Goal: Task Accomplishment & Management: Use online tool/utility

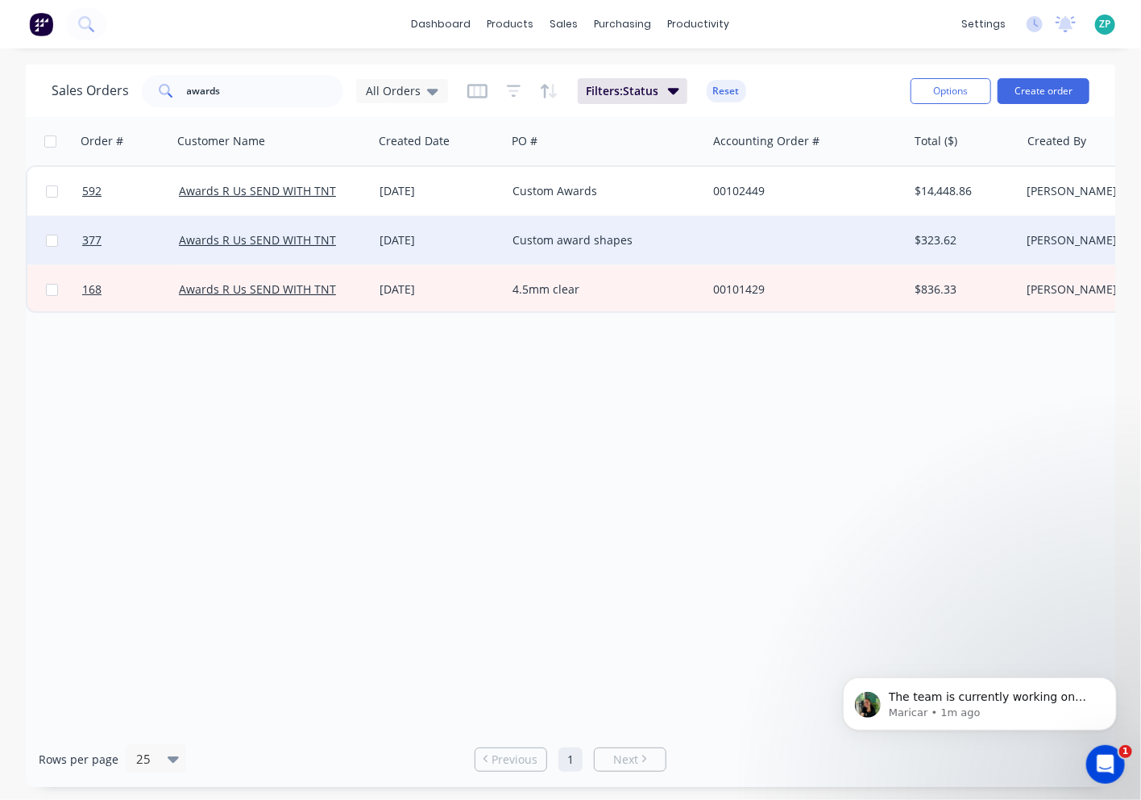
scroll to position [2, 0]
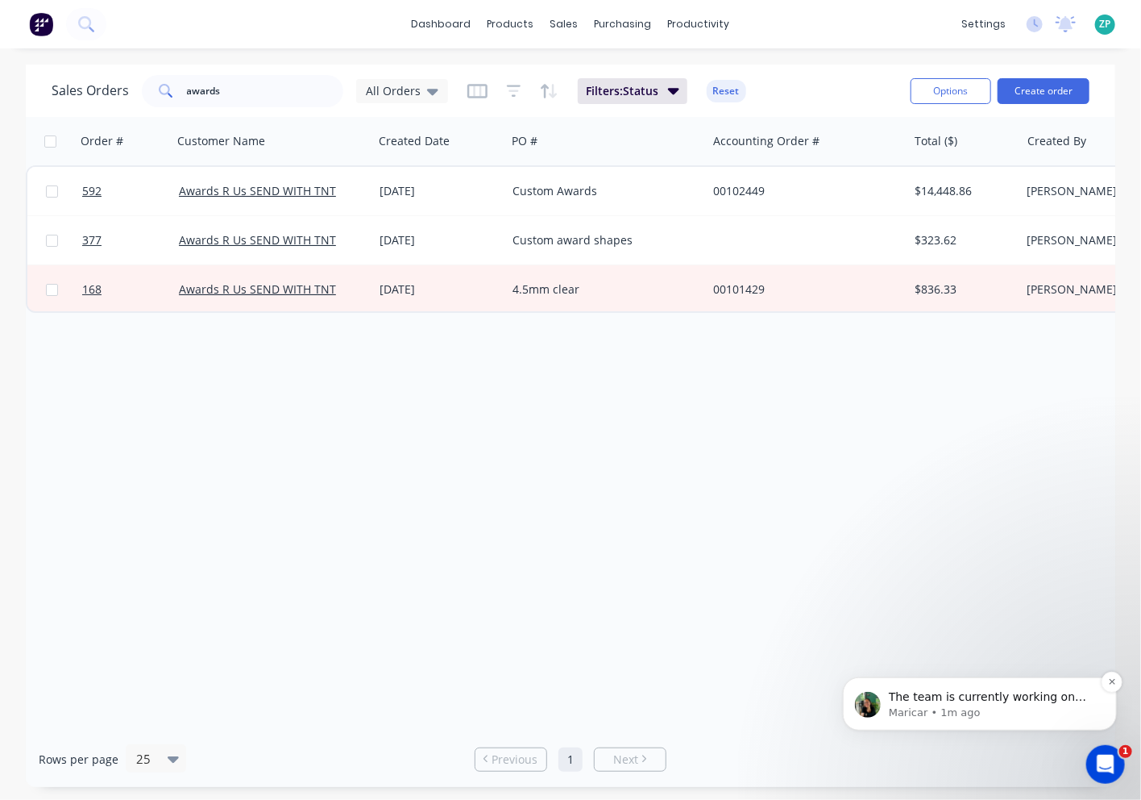
click at [1024, 700] on p "The team is currently working on making Pay Rate and Tracking Category optional…" at bounding box center [992, 696] width 208 height 16
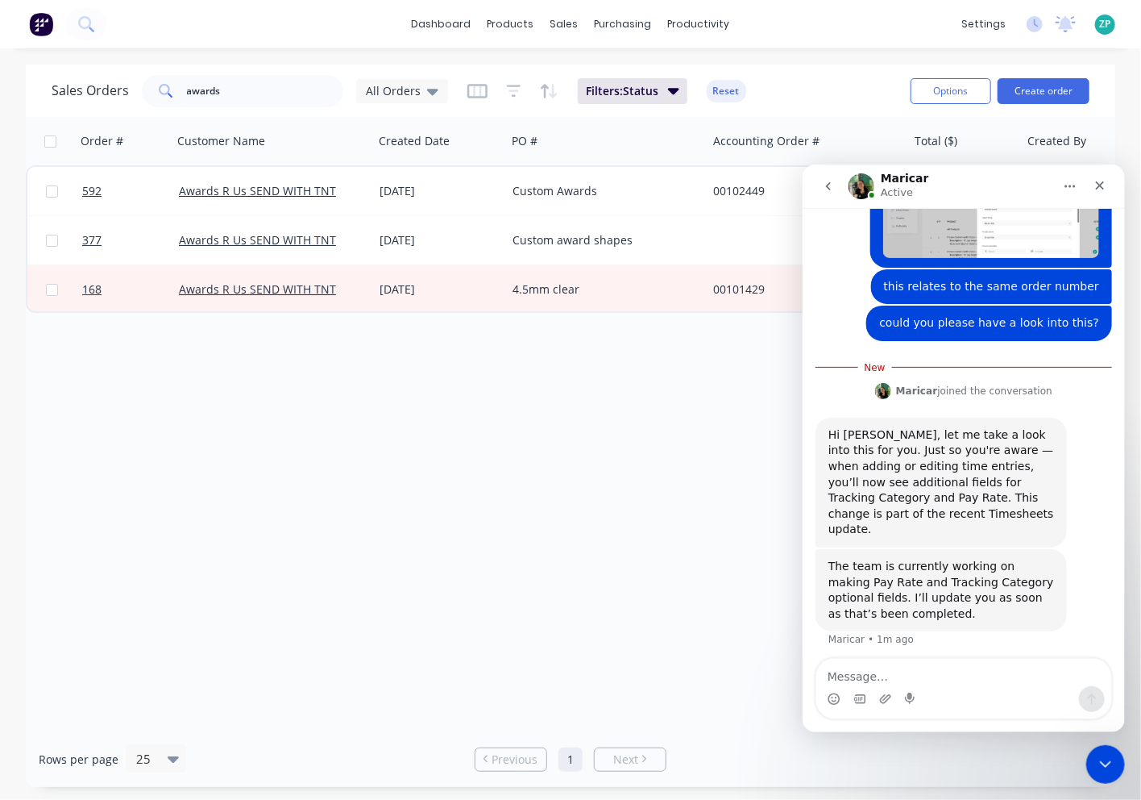
scroll to position [739, 0]
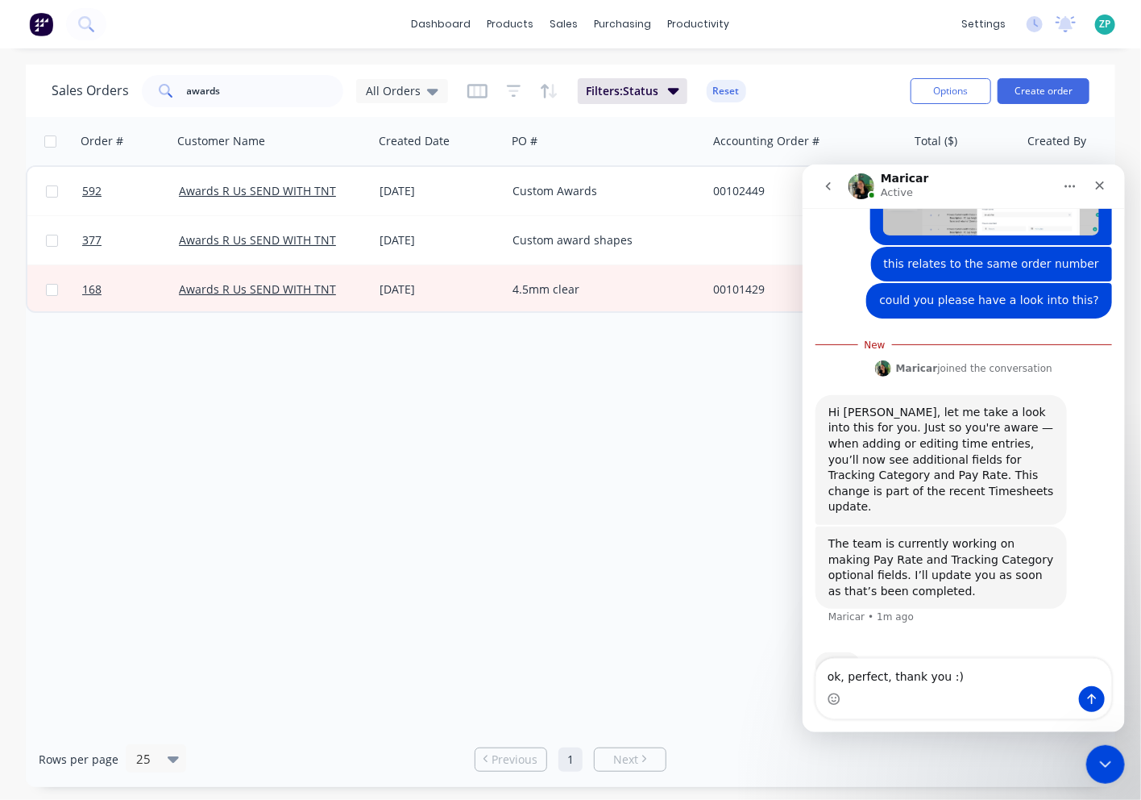
type textarea "ok, perfect, thank you :)"
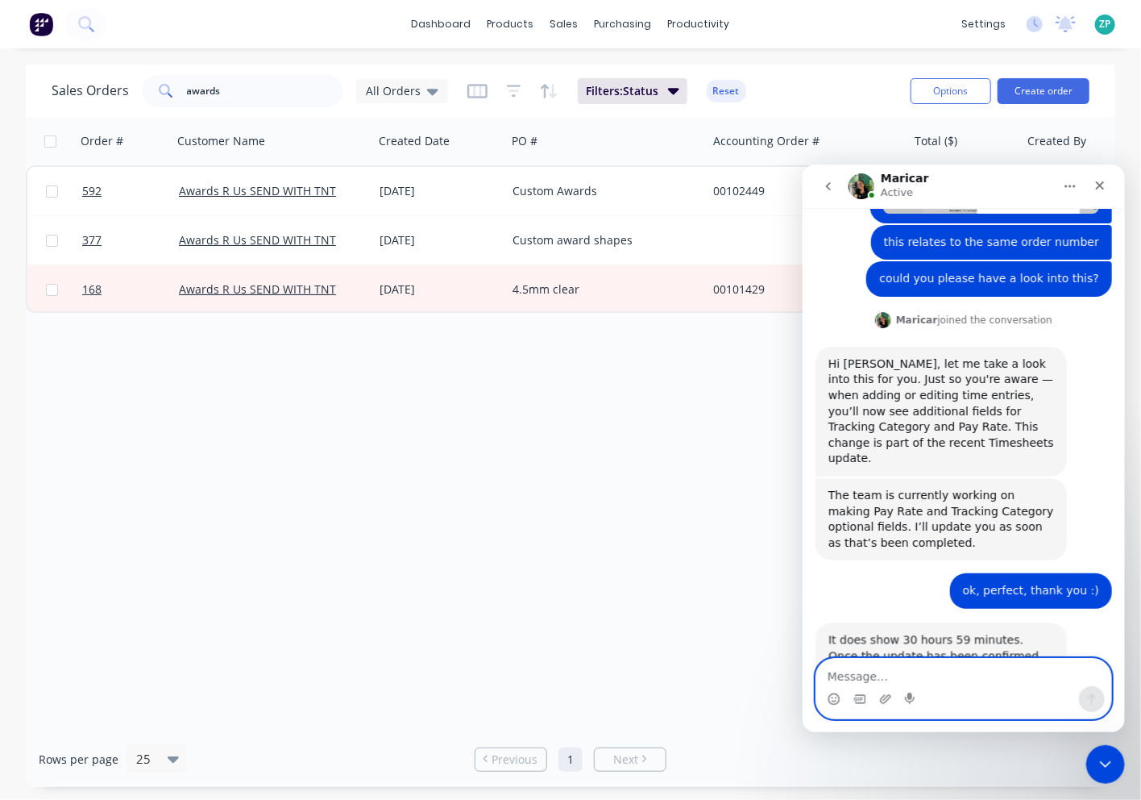
scroll to position [779, 0]
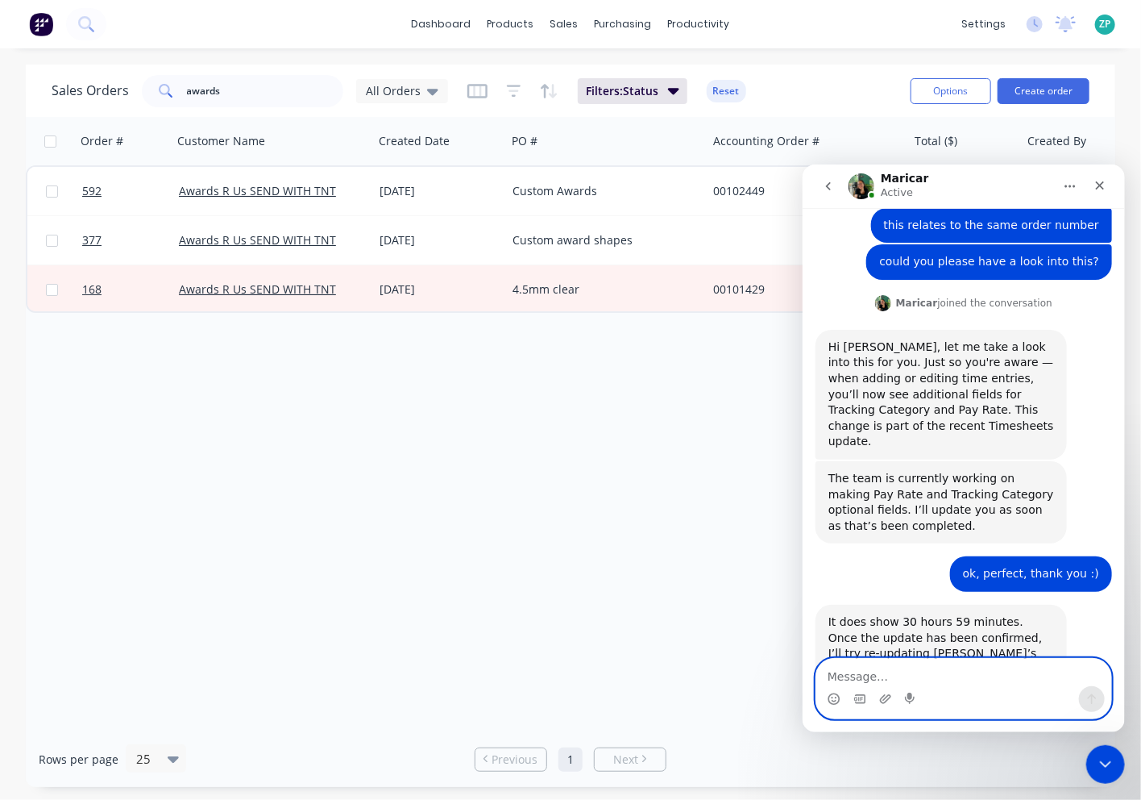
click at [921, 673] on textarea "Message…" at bounding box center [963, 671] width 295 height 27
type textarea "ok, it should only be 6 hours or so..."
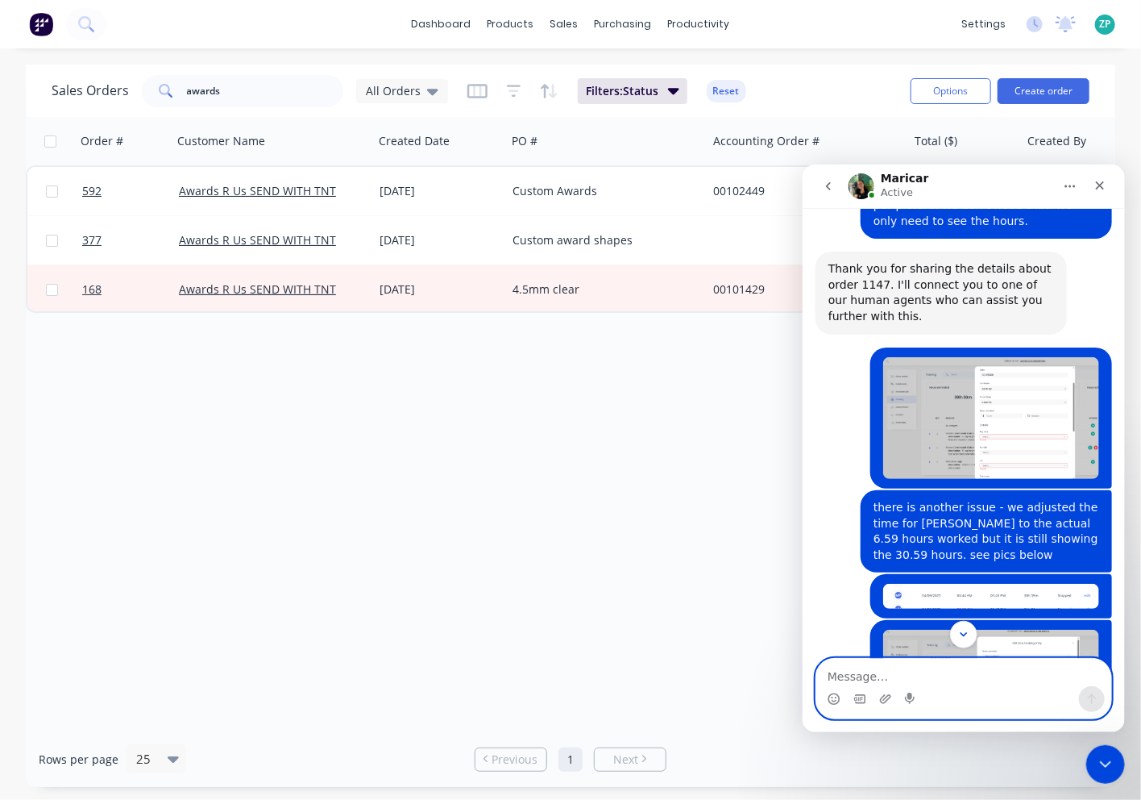
scroll to position [200, 0]
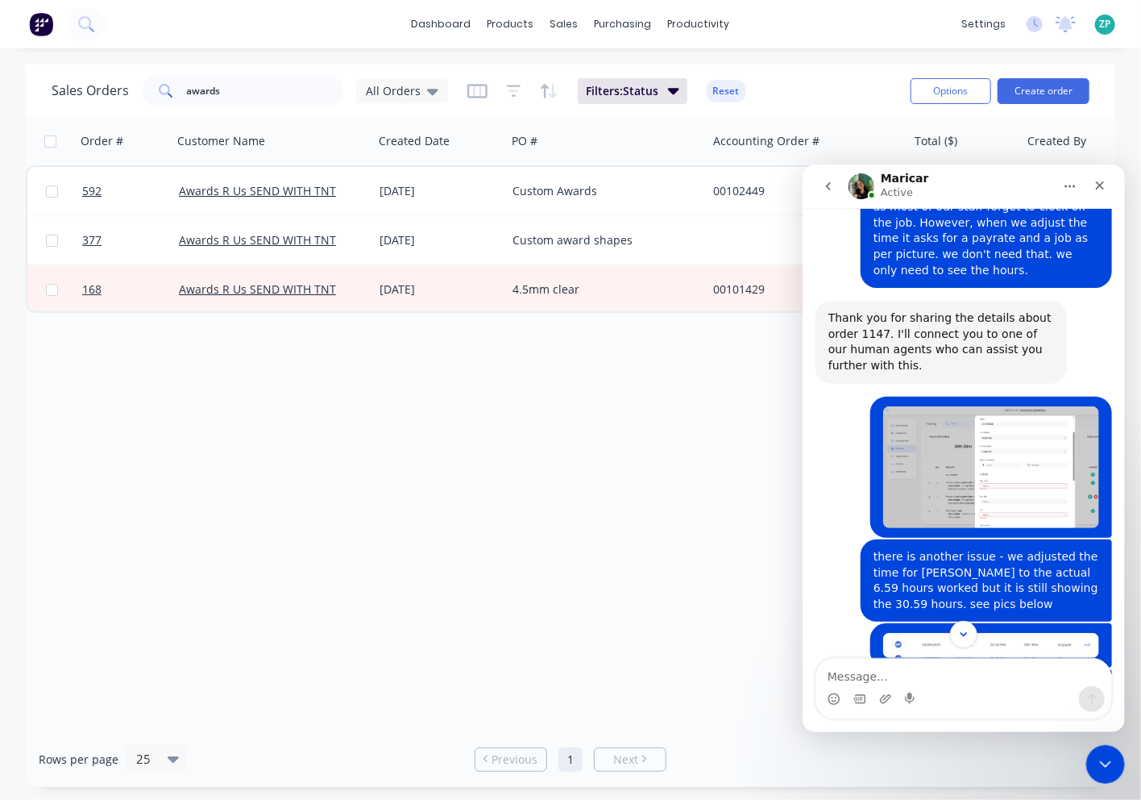
click at [995, 432] on img "Zandra says…" at bounding box center [991, 466] width 216 height 122
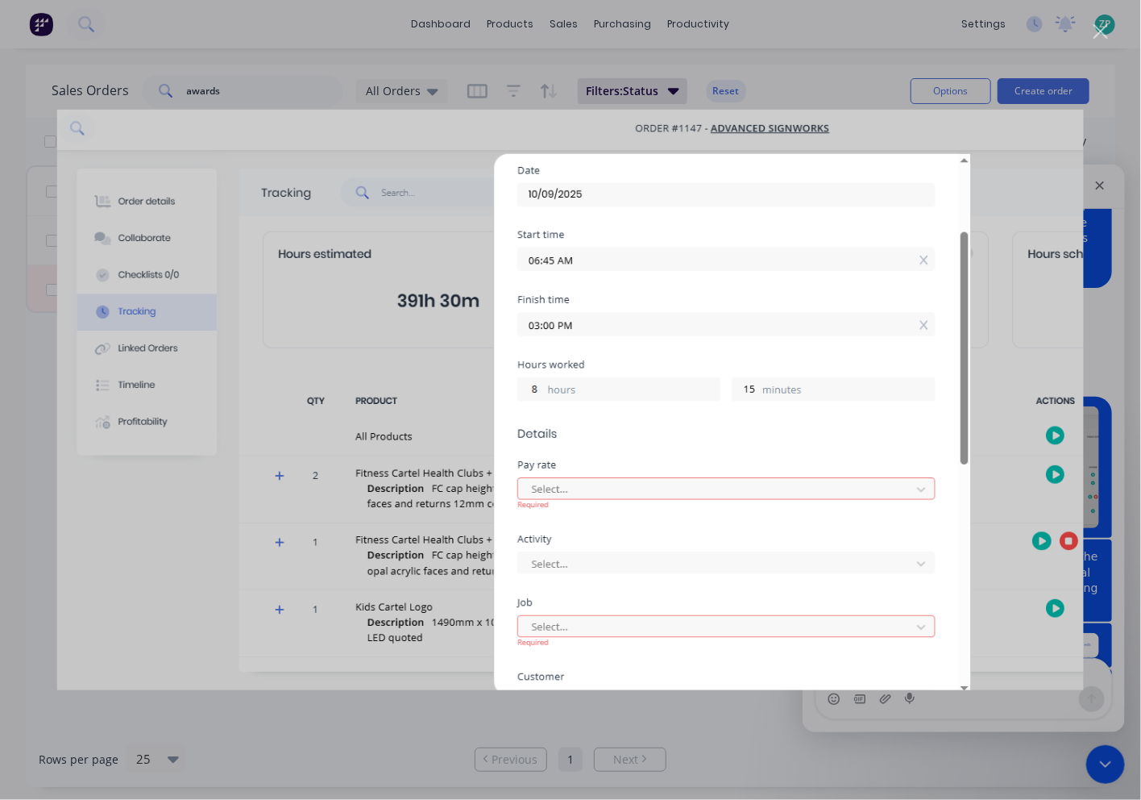
scroll to position [0, 0]
click at [1107, 31] on div "Close" at bounding box center [1101, 31] width 15 height 15
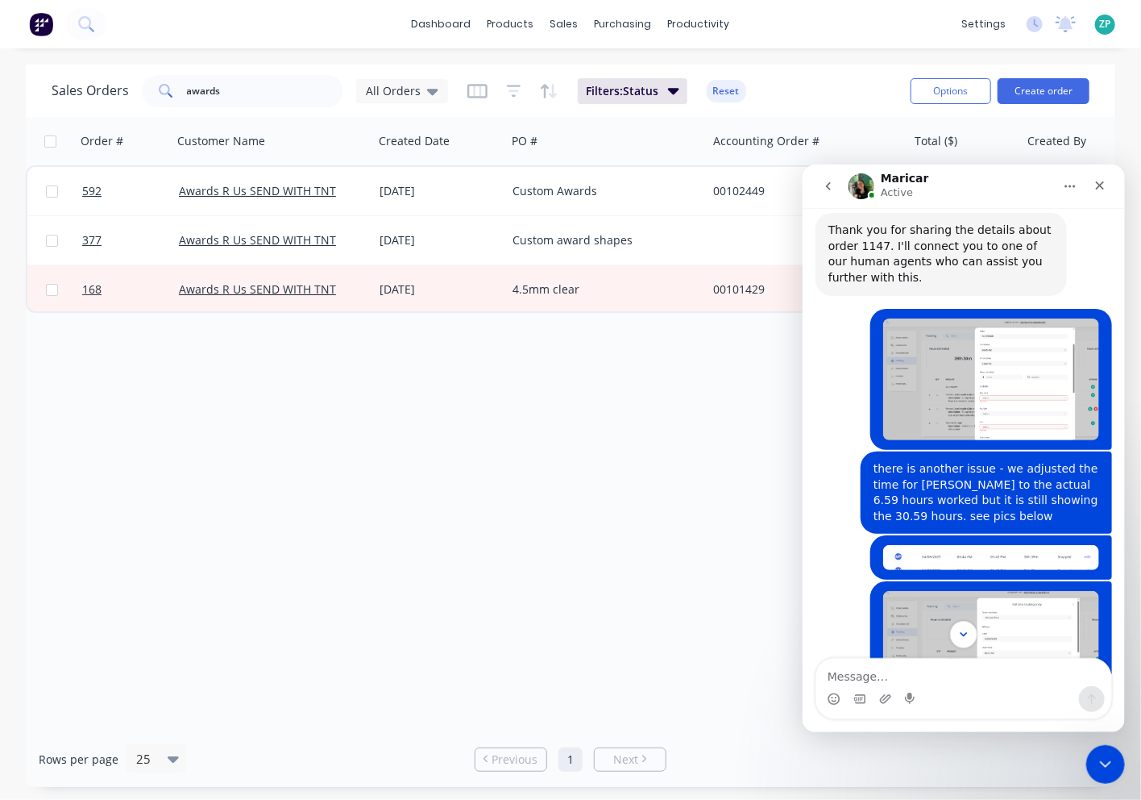
scroll to position [379, 0]
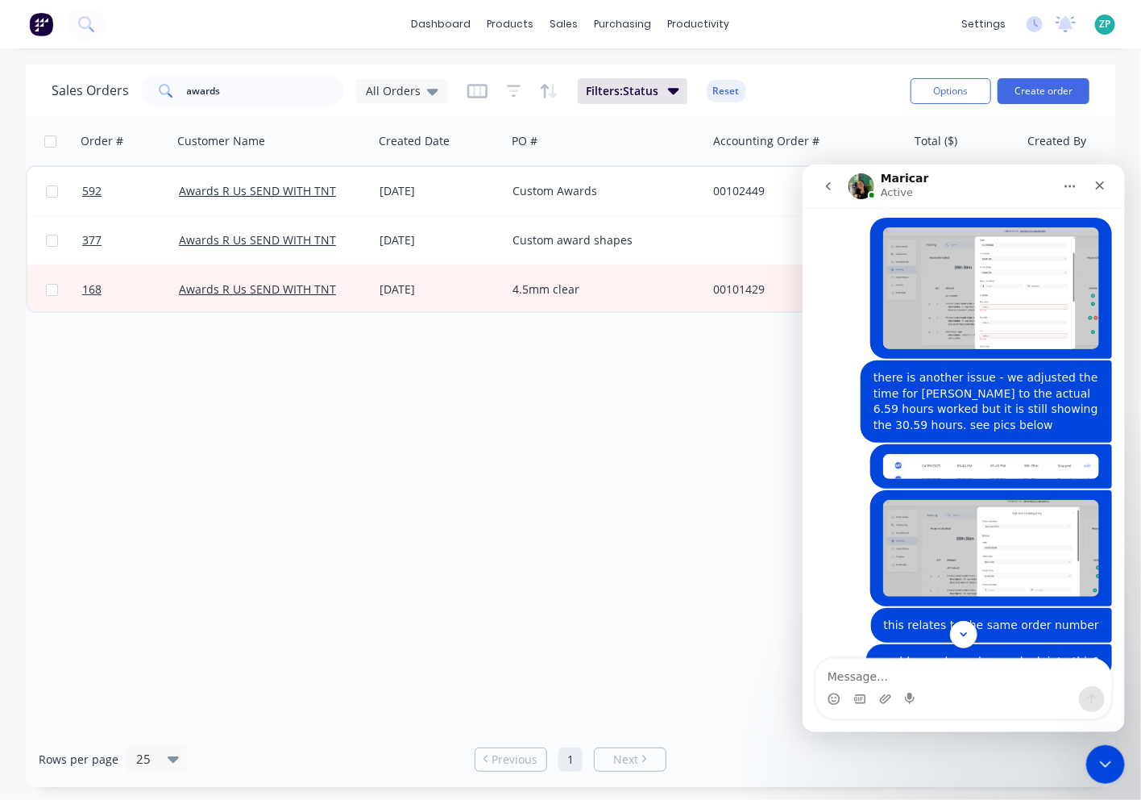
click at [987, 499] on img "Zandra says…" at bounding box center [991, 547] width 216 height 97
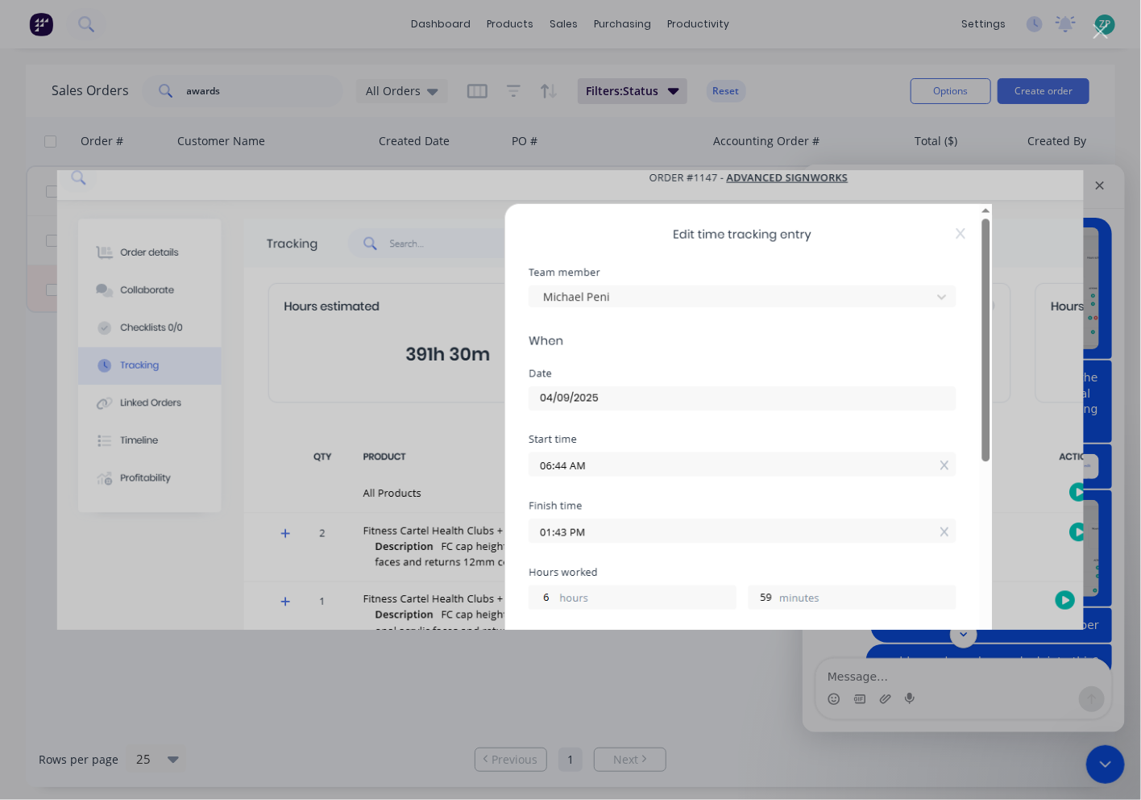
click at [970, 235] on img "Close" at bounding box center [570, 399] width 1027 height 459
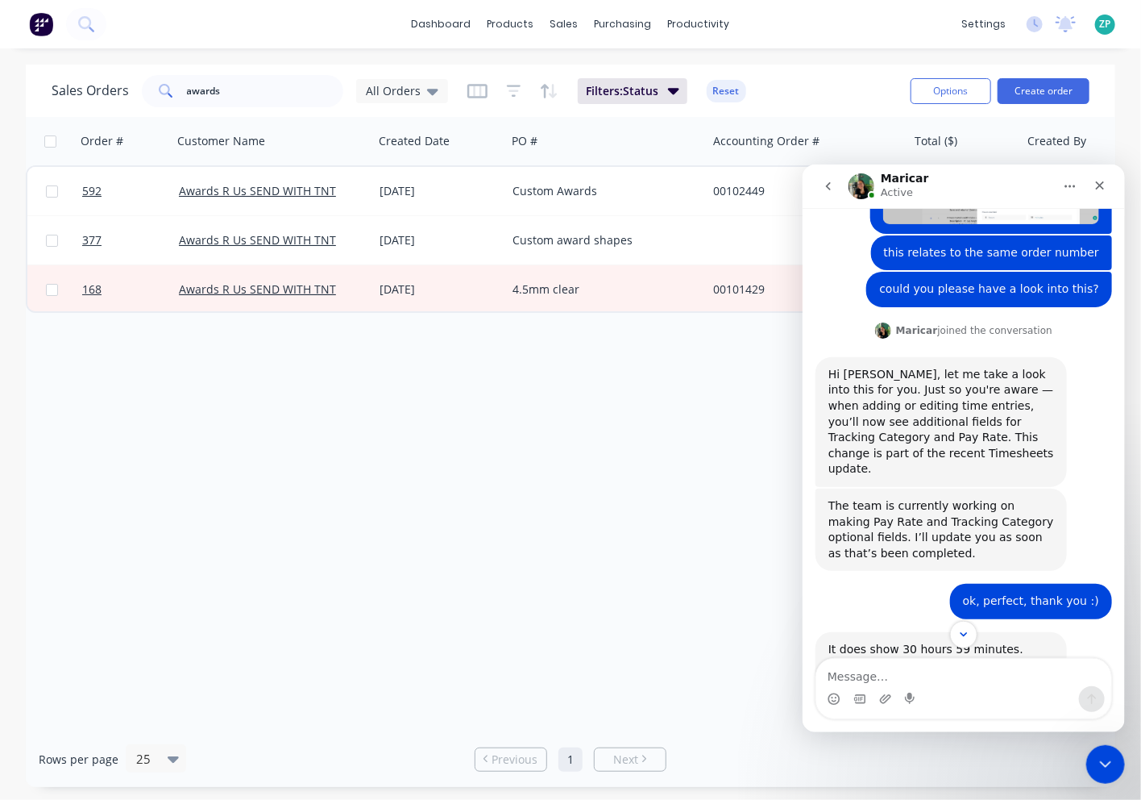
scroll to position [826, 0]
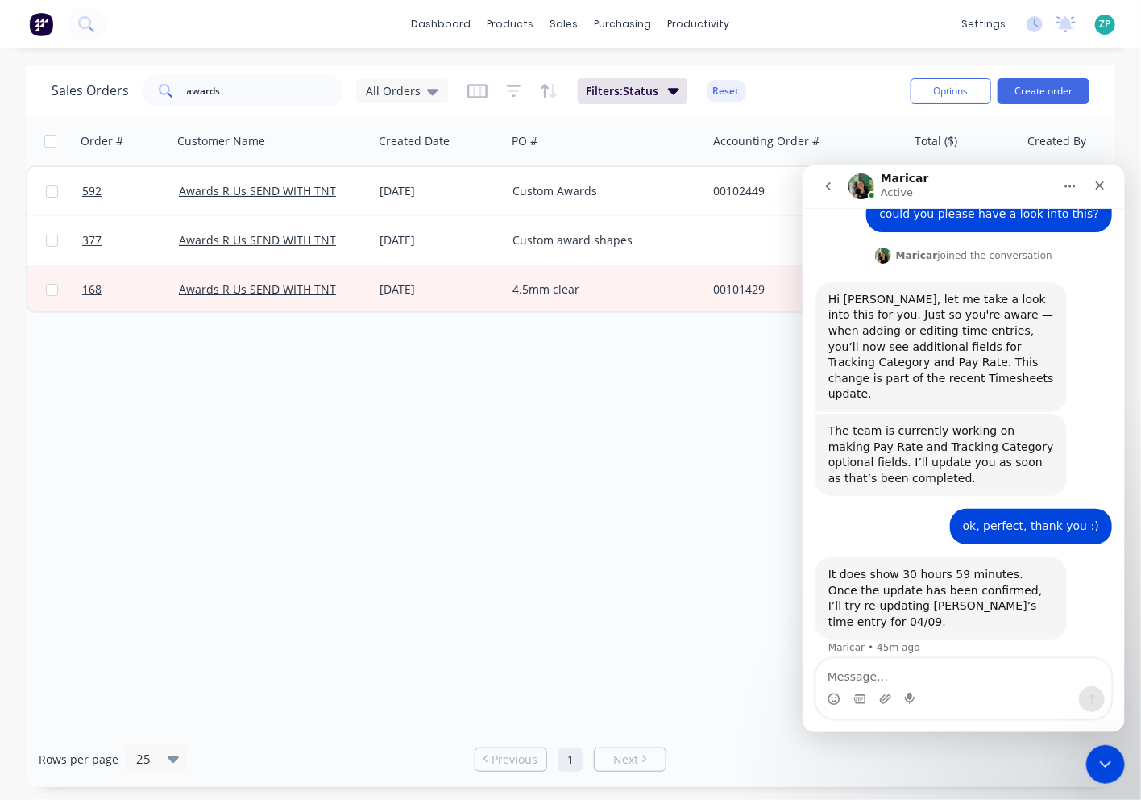
click at [828, 179] on icon "go back" at bounding box center [827, 185] width 13 height 13
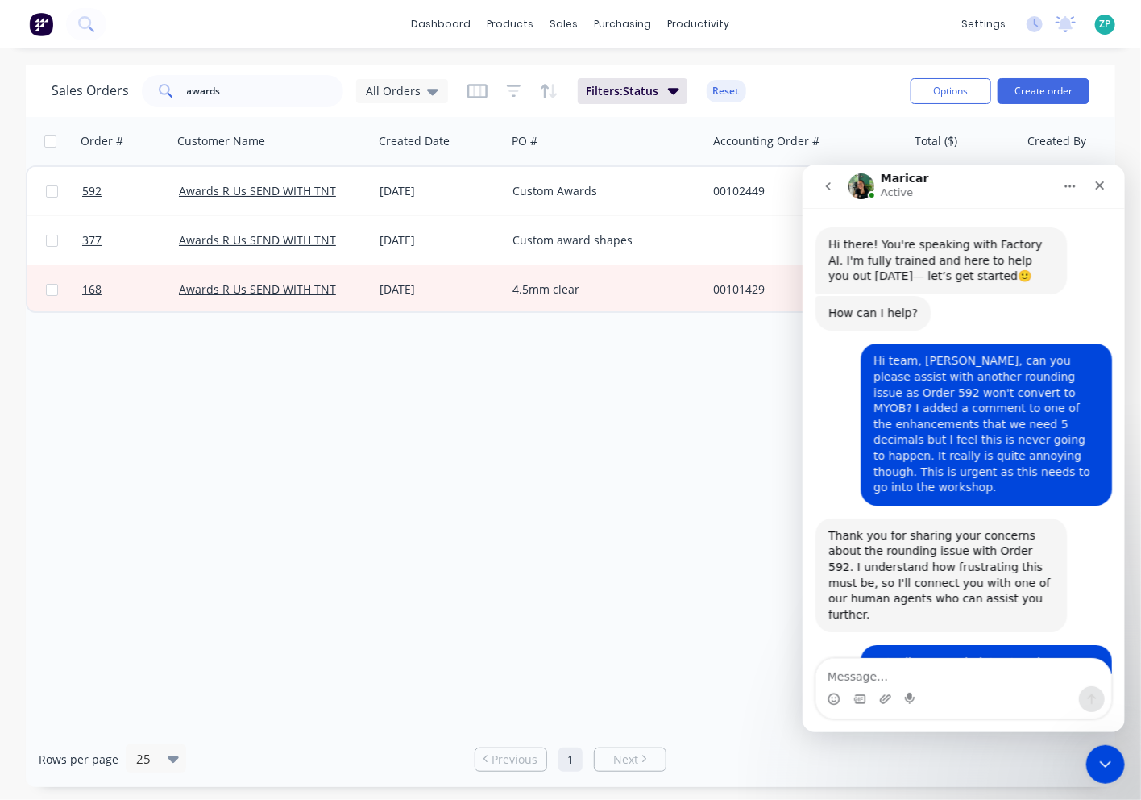
scroll to position [0, 0]
click at [818, 185] on button "go back" at bounding box center [827, 185] width 31 height 31
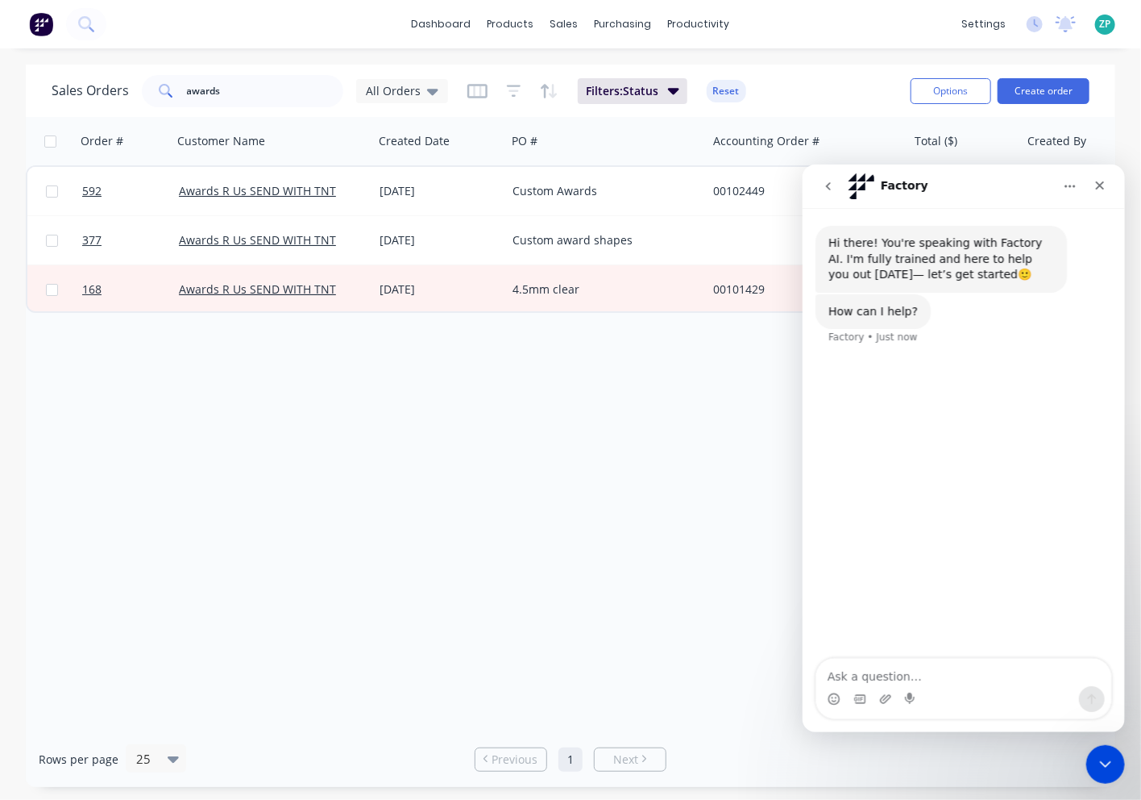
click at [818, 185] on button "go back" at bounding box center [827, 185] width 31 height 31
click at [1096, 747] on div "Close Intercom Messenger" at bounding box center [1103, 761] width 39 height 39
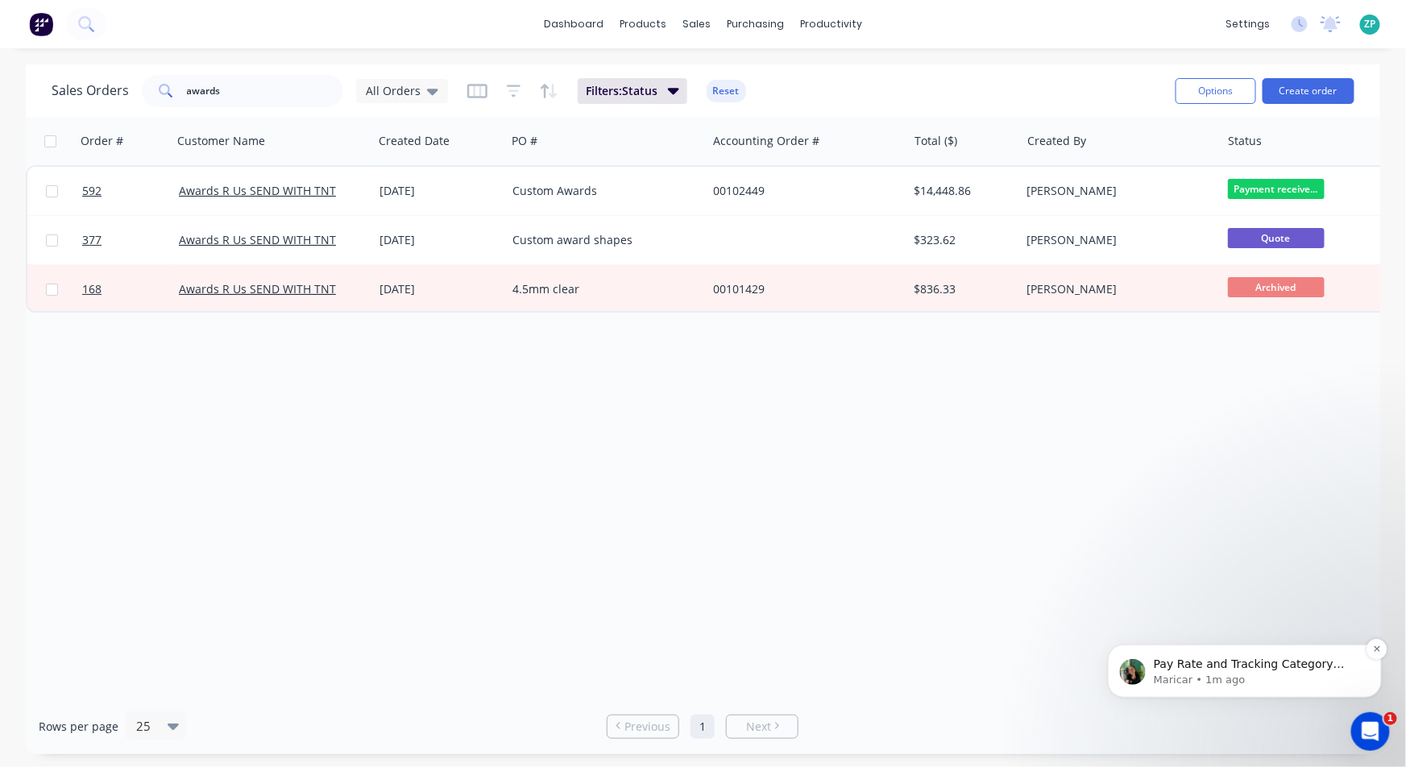
click at [1140, 676] on p "Maricar • 1m ago" at bounding box center [1257, 679] width 208 height 15
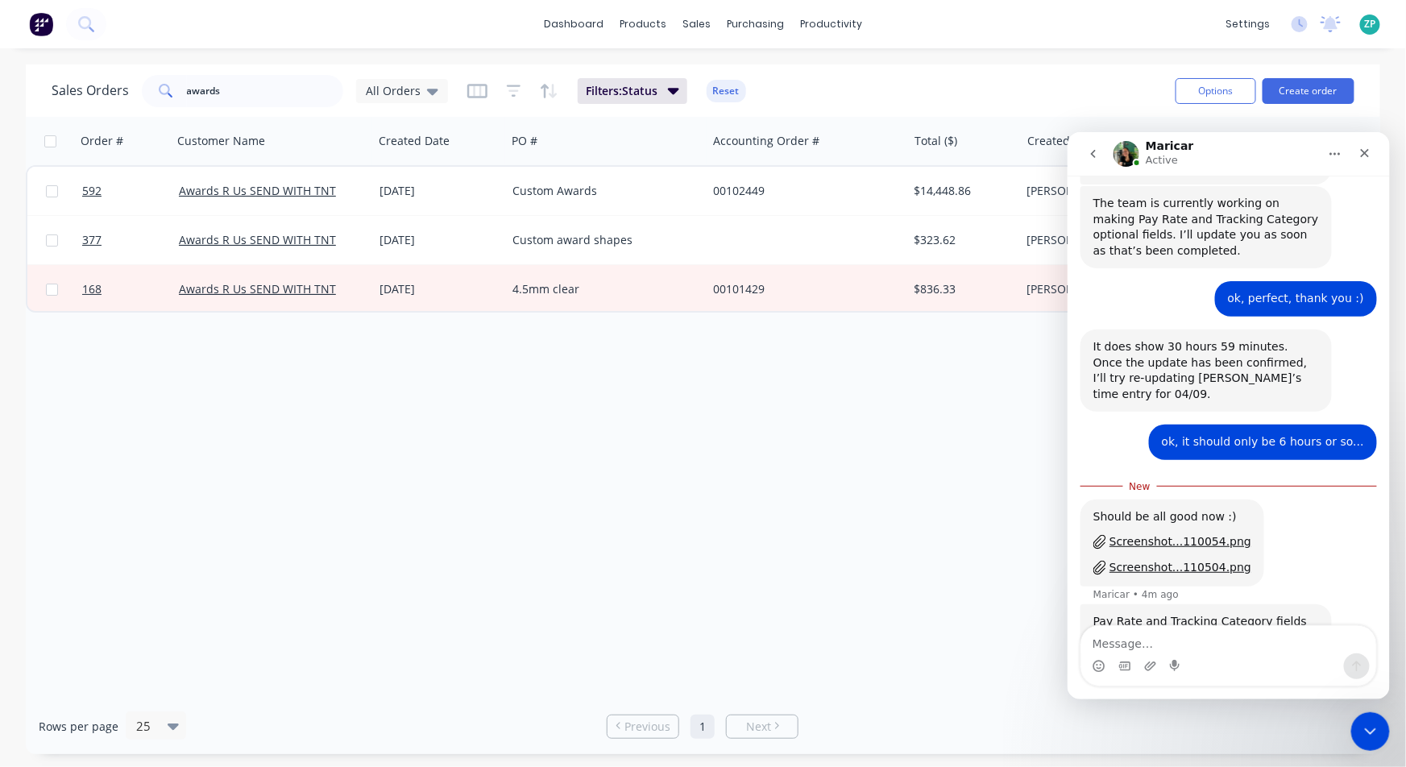
scroll to position [1037, 0]
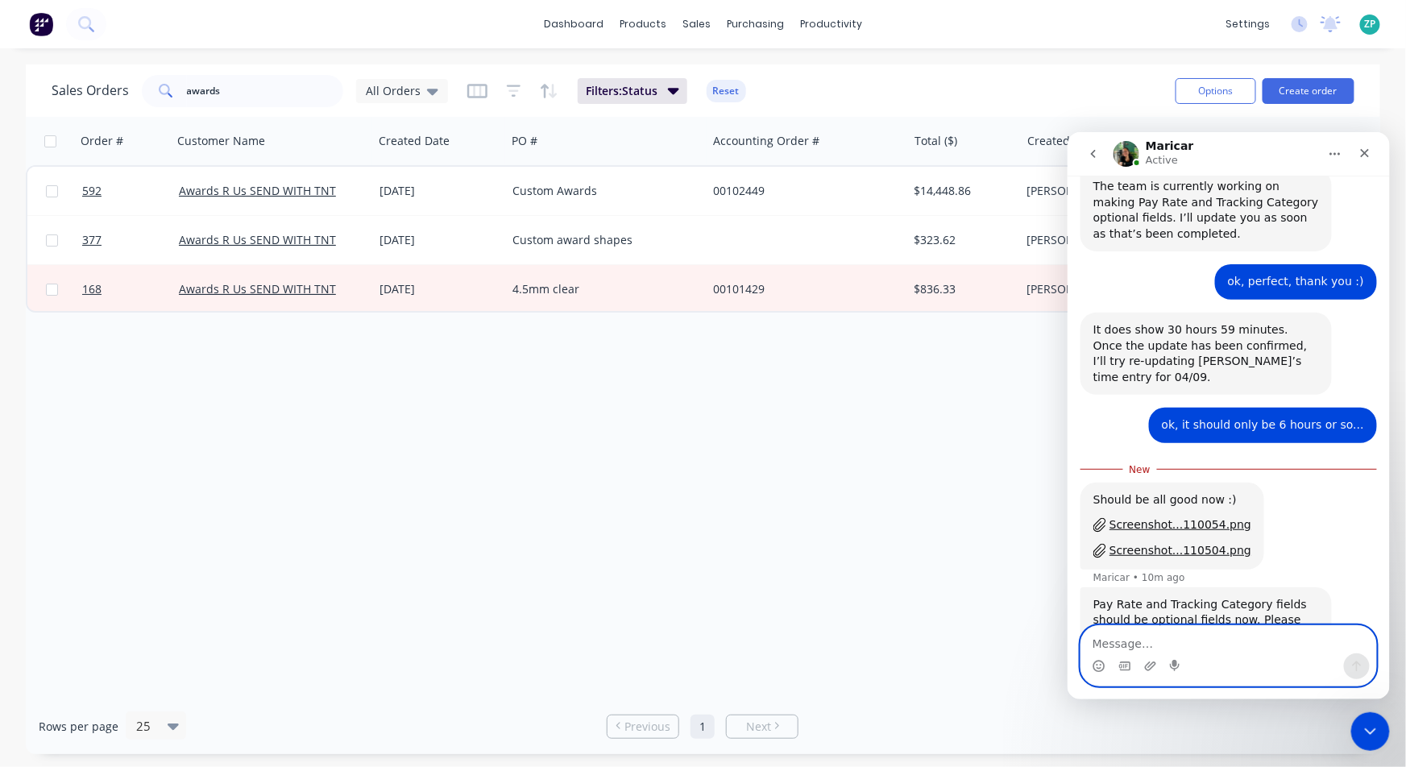
click at [1140, 629] on textarea "Message…" at bounding box center [1228, 638] width 295 height 27
type textarea "amazing, this seems to work :)"
click at [1140, 483] on div "Should be all good now :) Screenshot...110054.png Screenshot...110504.png Maric…" at bounding box center [1228, 534] width 297 height 105
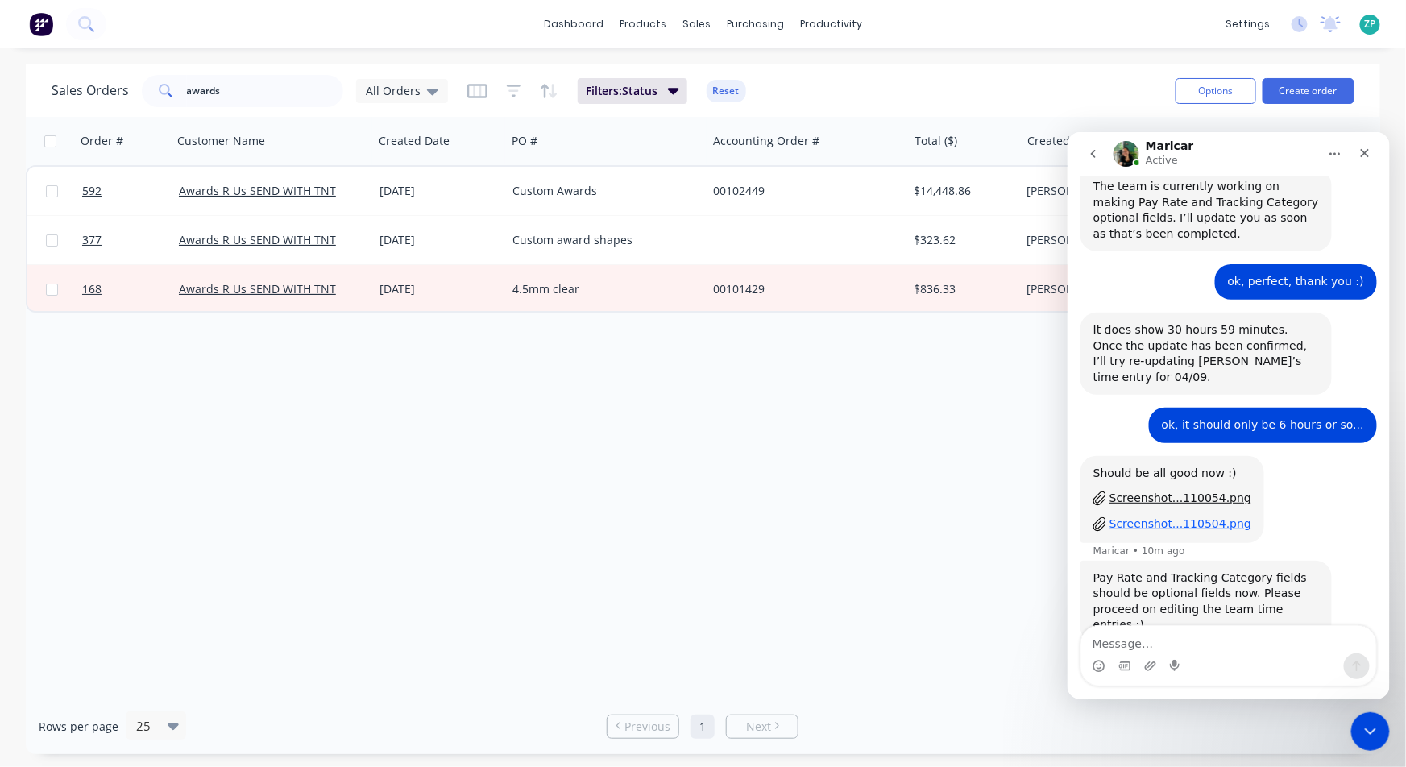
click at [1140, 515] on div "Screenshot...110504.png" at bounding box center [1180, 523] width 142 height 17
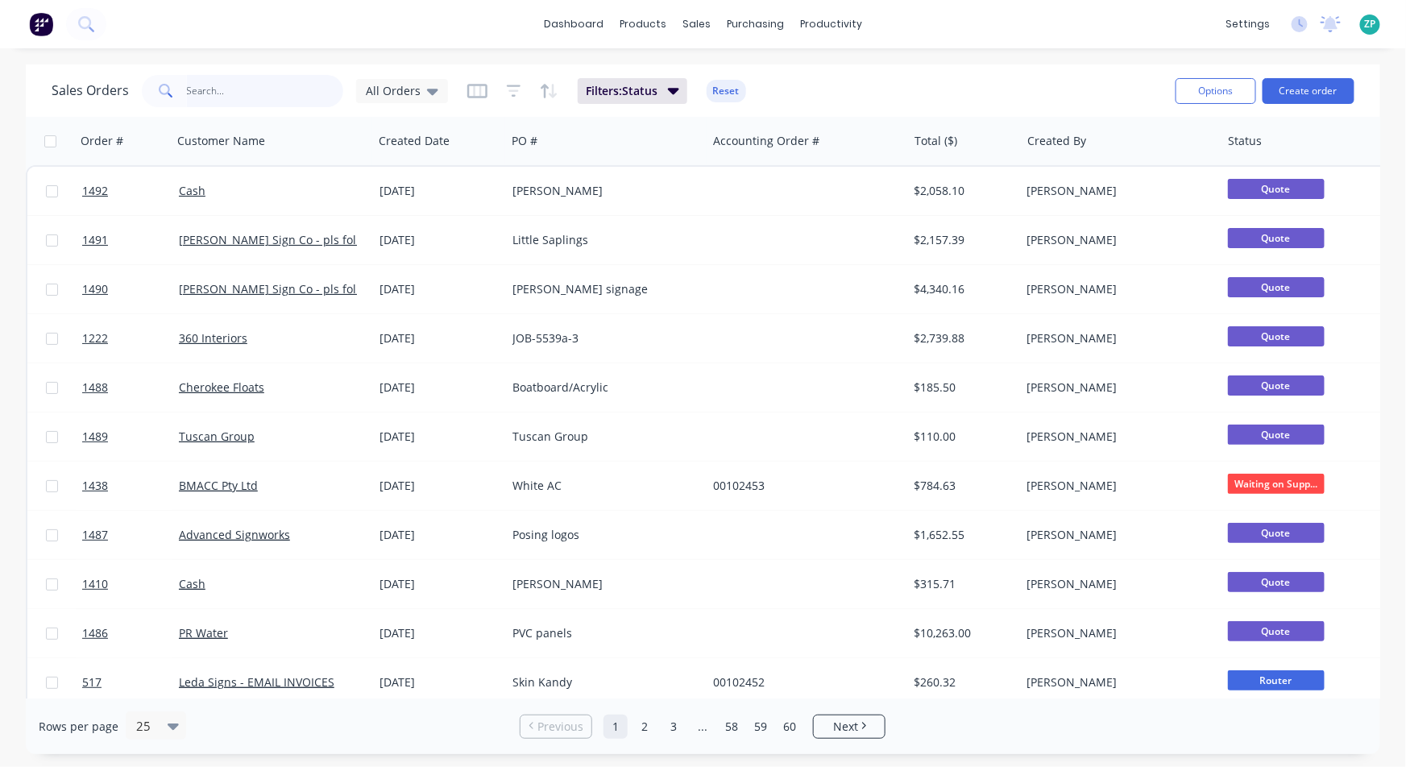
click at [281, 100] on input "text" at bounding box center [265, 91] width 157 height 32
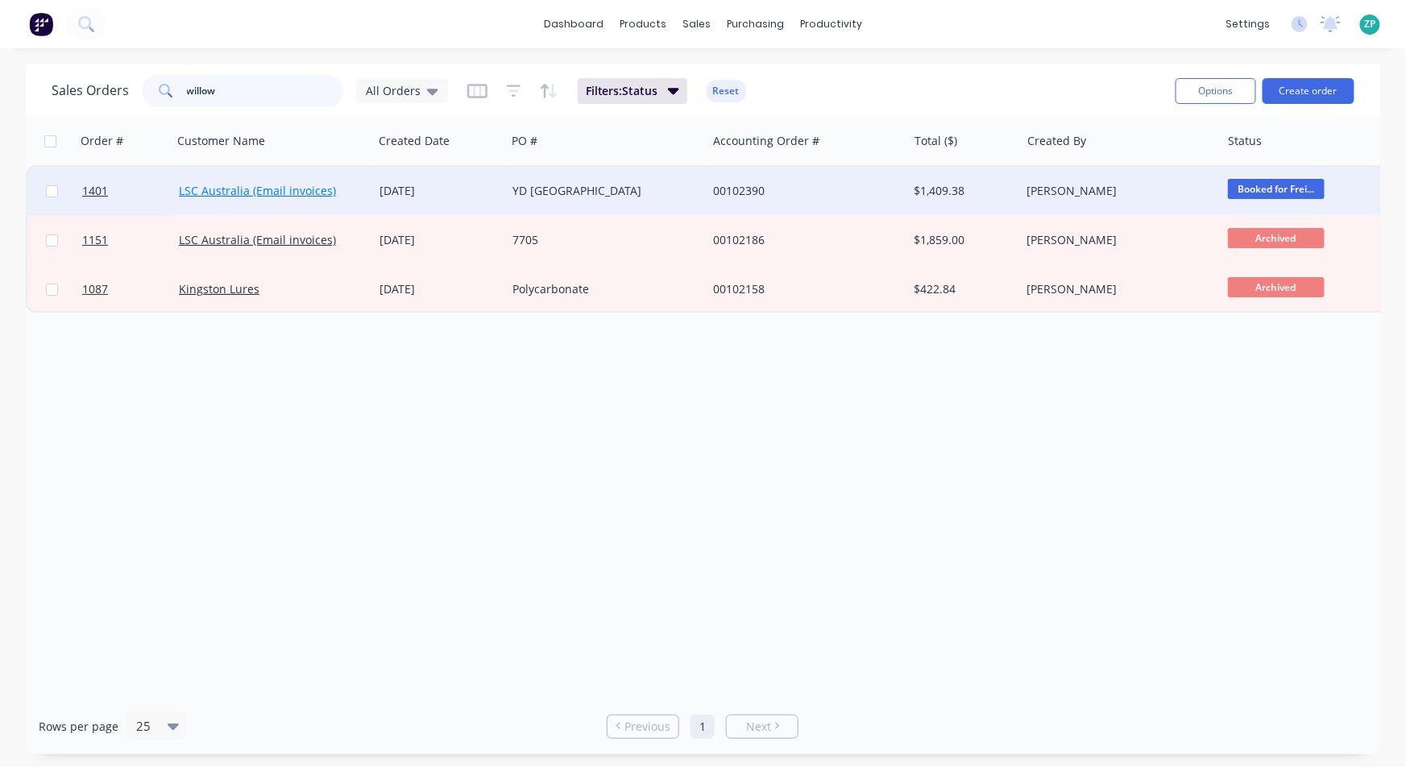
type input "willow"
click at [237, 190] on link "LSC Australia (Email invoices)" at bounding box center [257, 190] width 157 height 15
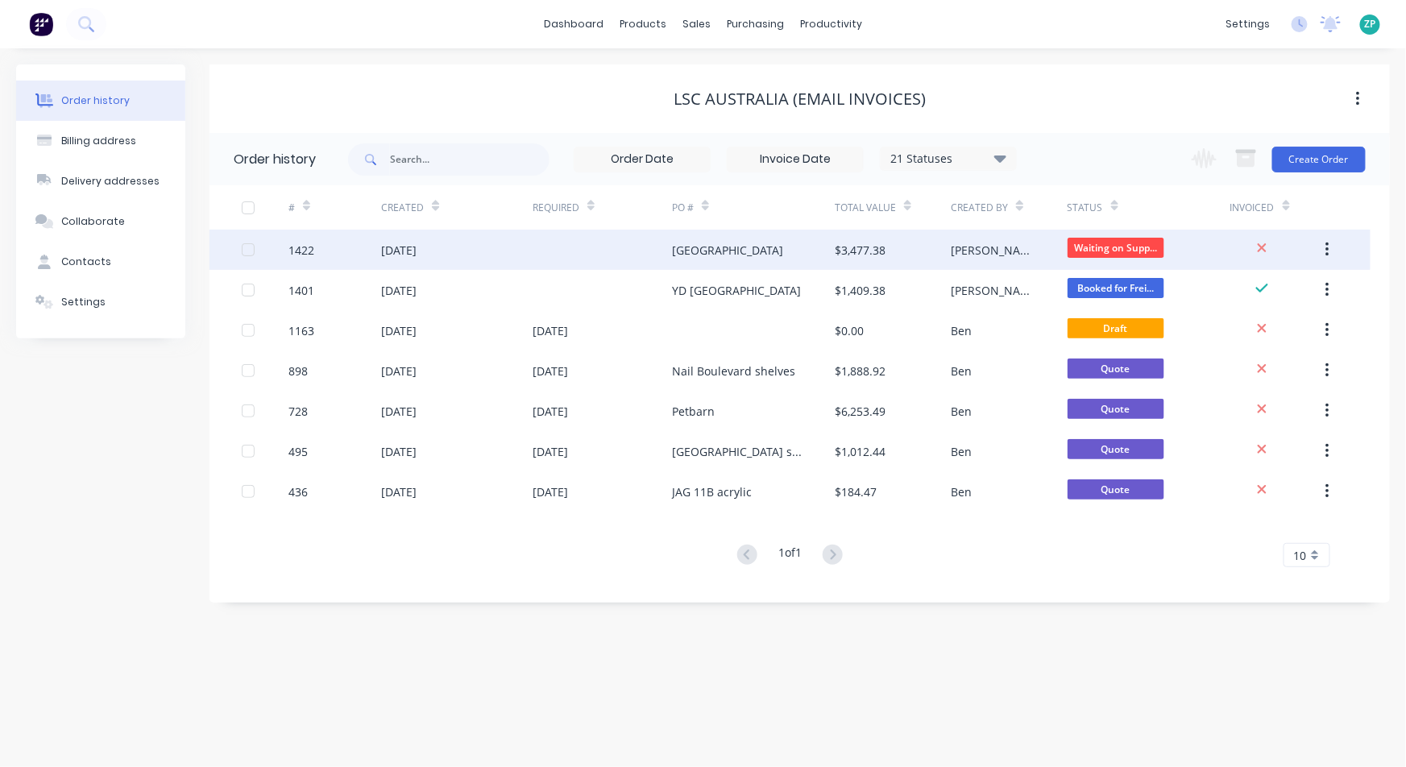
click at [743, 243] on div "YD Harbour Town" at bounding box center [727, 250] width 111 height 17
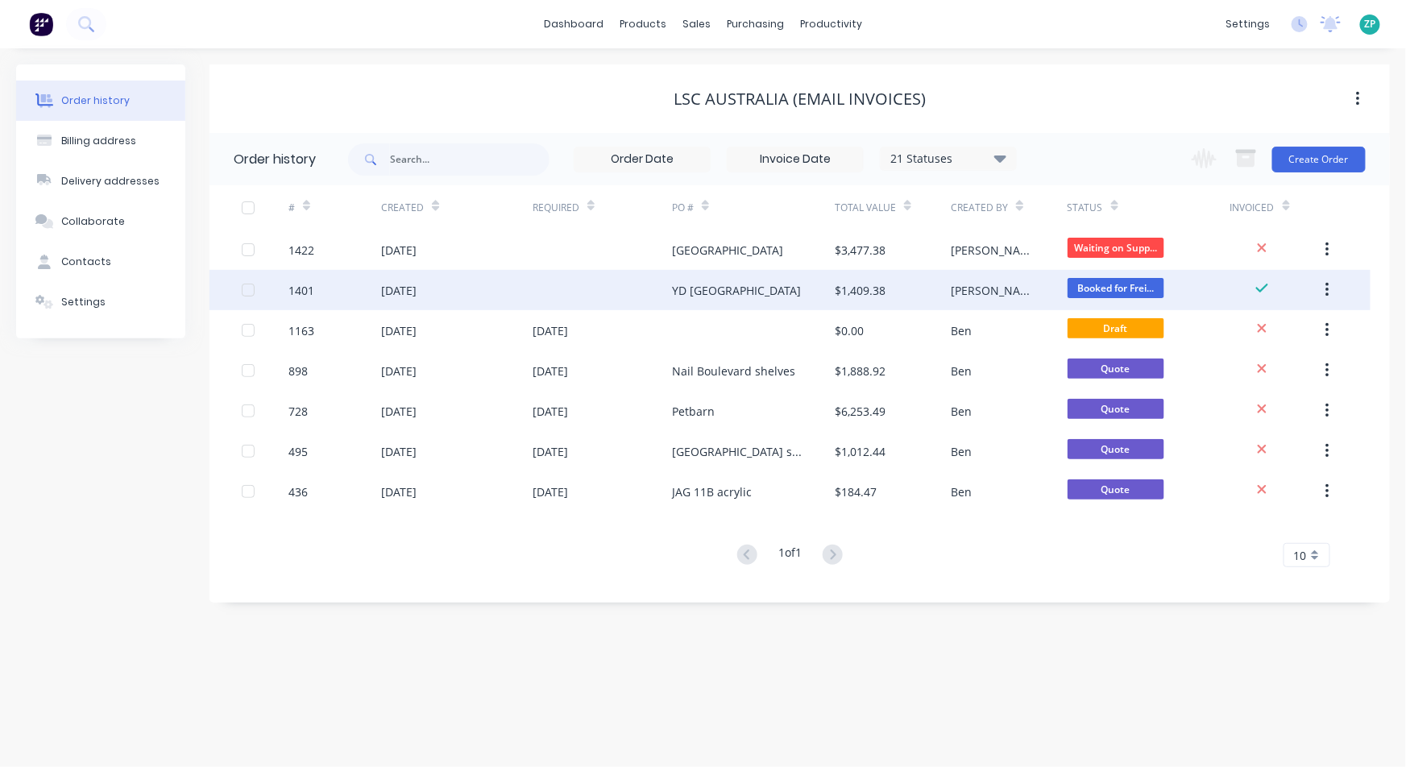
click at [512, 305] on div "04 Sep 2025" at bounding box center [457, 290] width 152 height 40
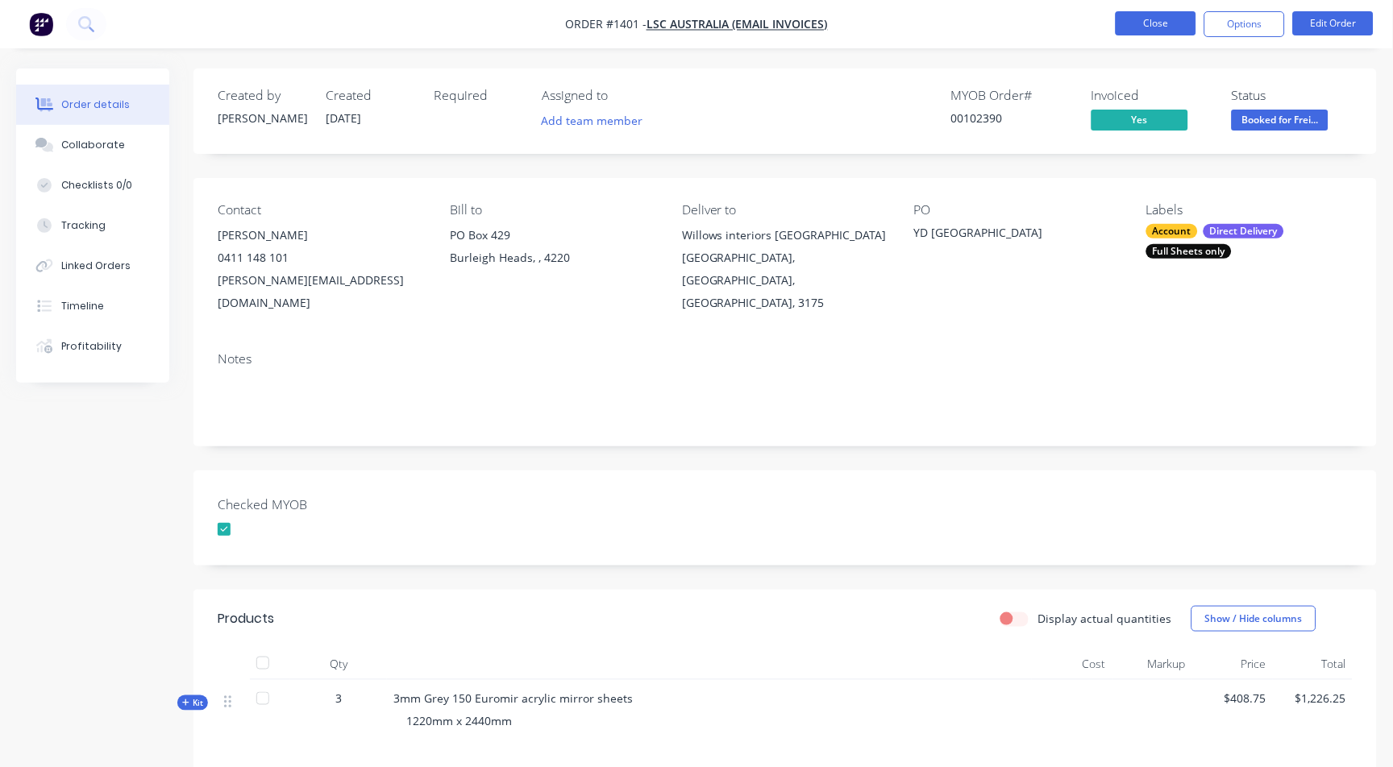
click at [1174, 18] on button "Close" at bounding box center [1155, 23] width 81 height 24
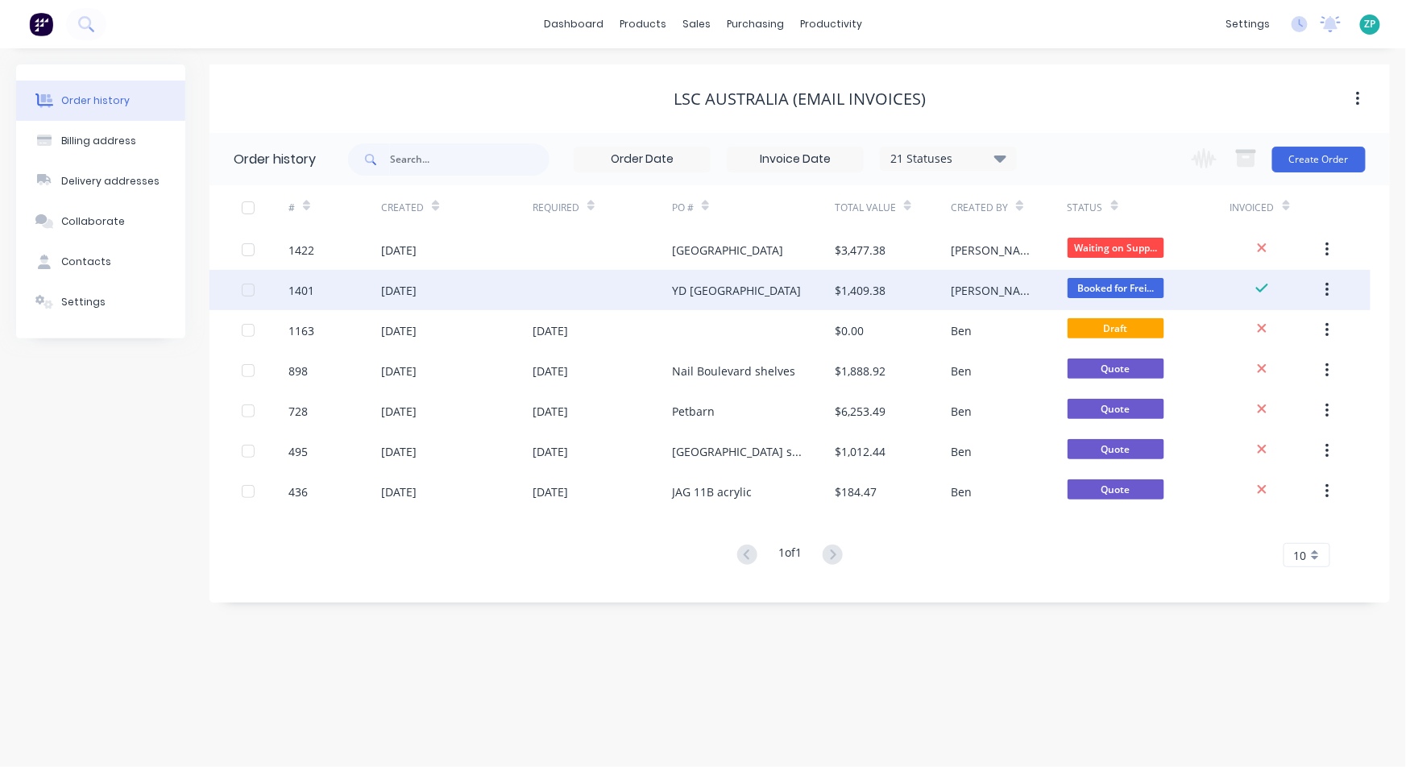
click at [307, 295] on div "1401" at bounding box center [302, 290] width 26 height 17
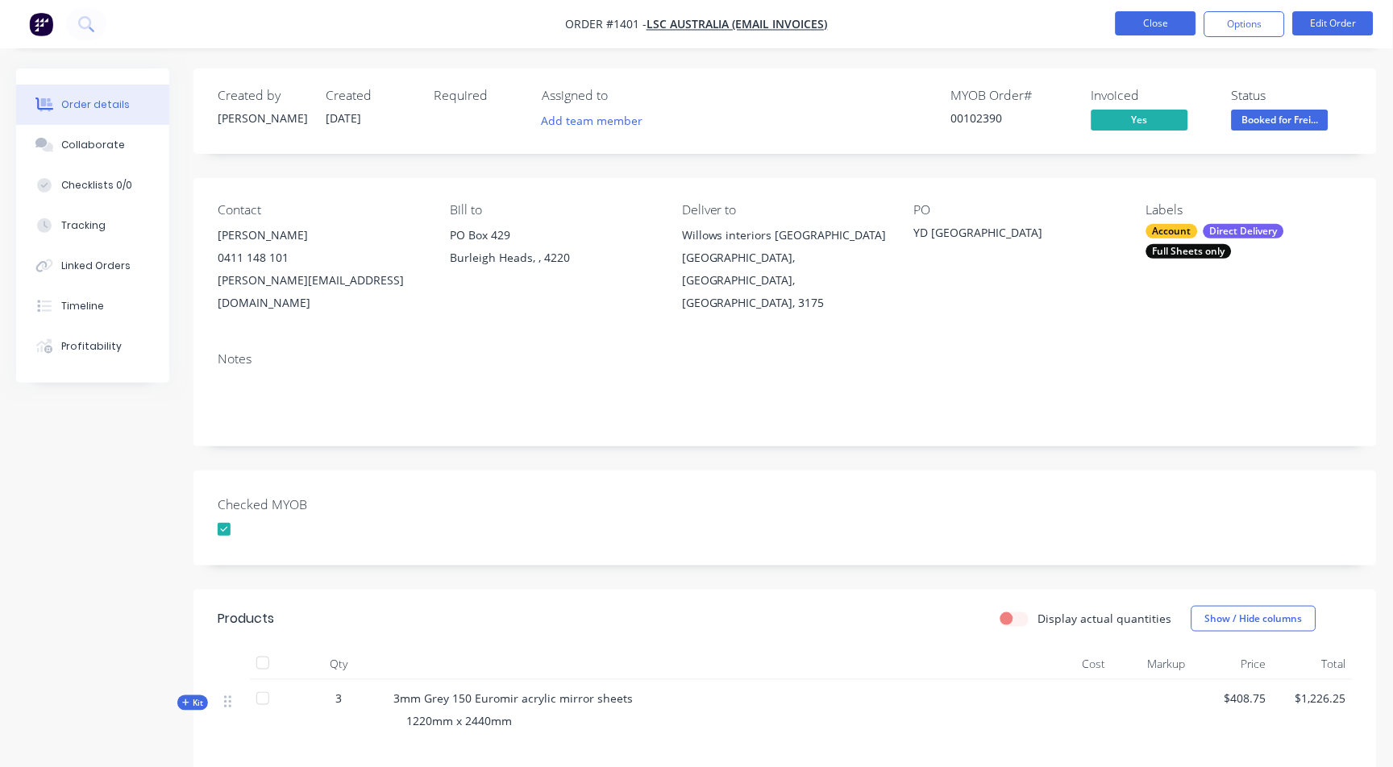
click at [1178, 28] on button "Close" at bounding box center [1155, 23] width 81 height 24
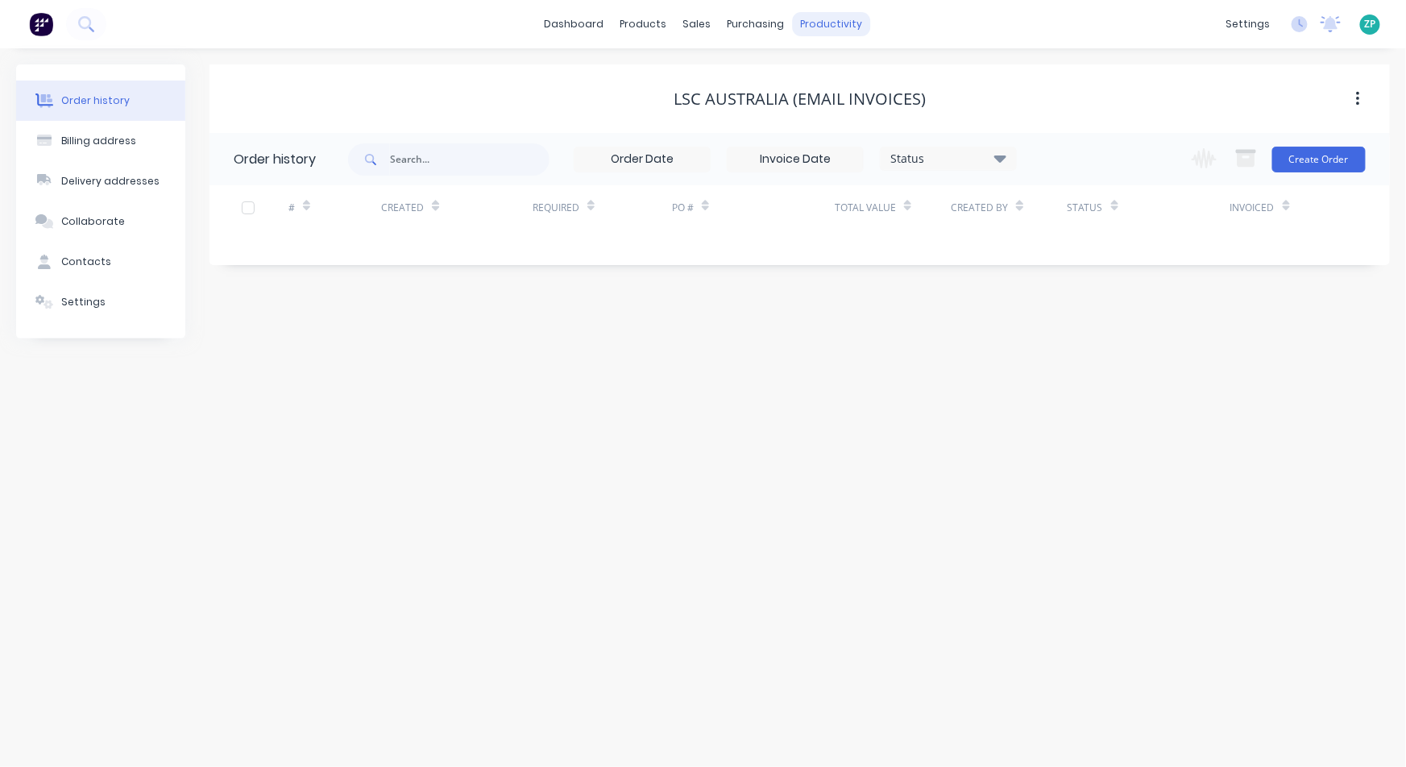
click at [817, 26] on div "productivity" at bounding box center [831, 24] width 78 height 24
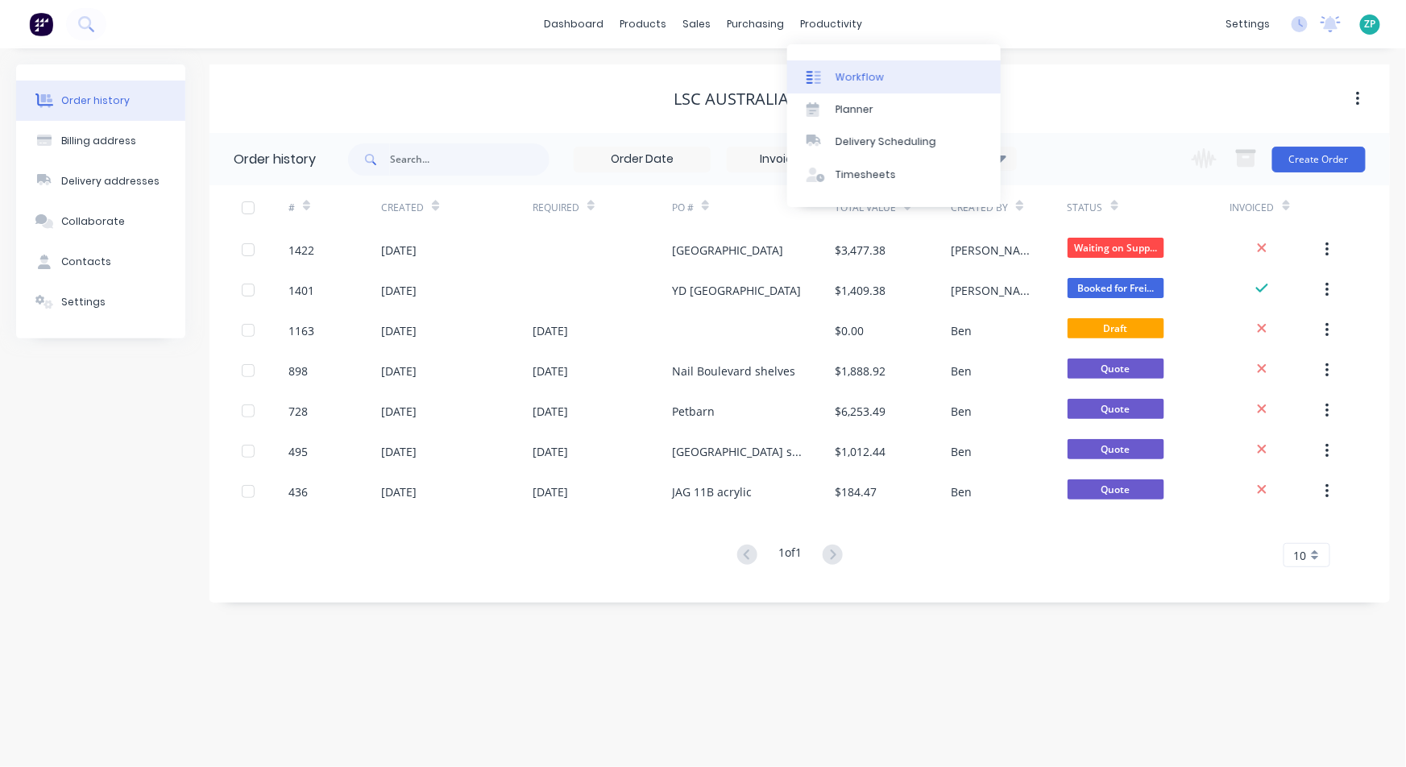
click at [825, 65] on link "Workflow" at bounding box center [894, 76] width 214 height 32
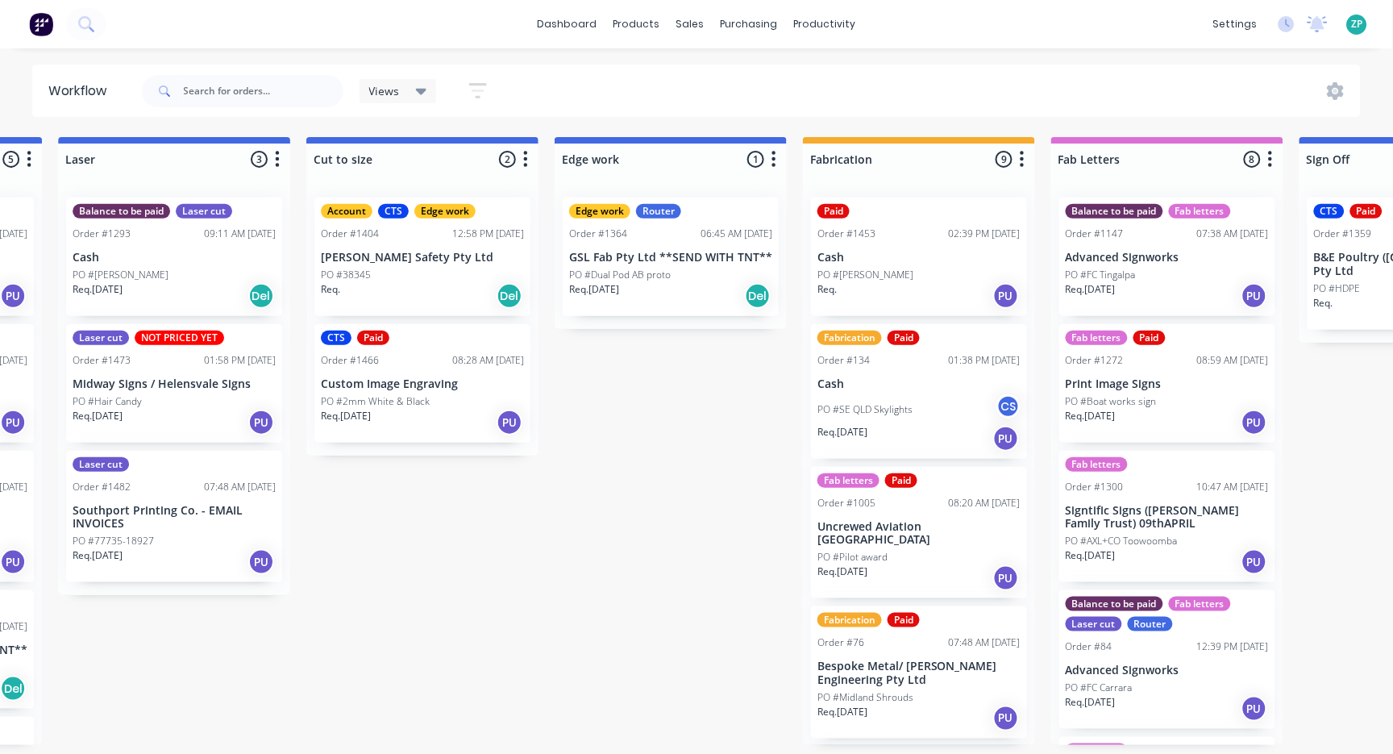
scroll to position [0, 2436]
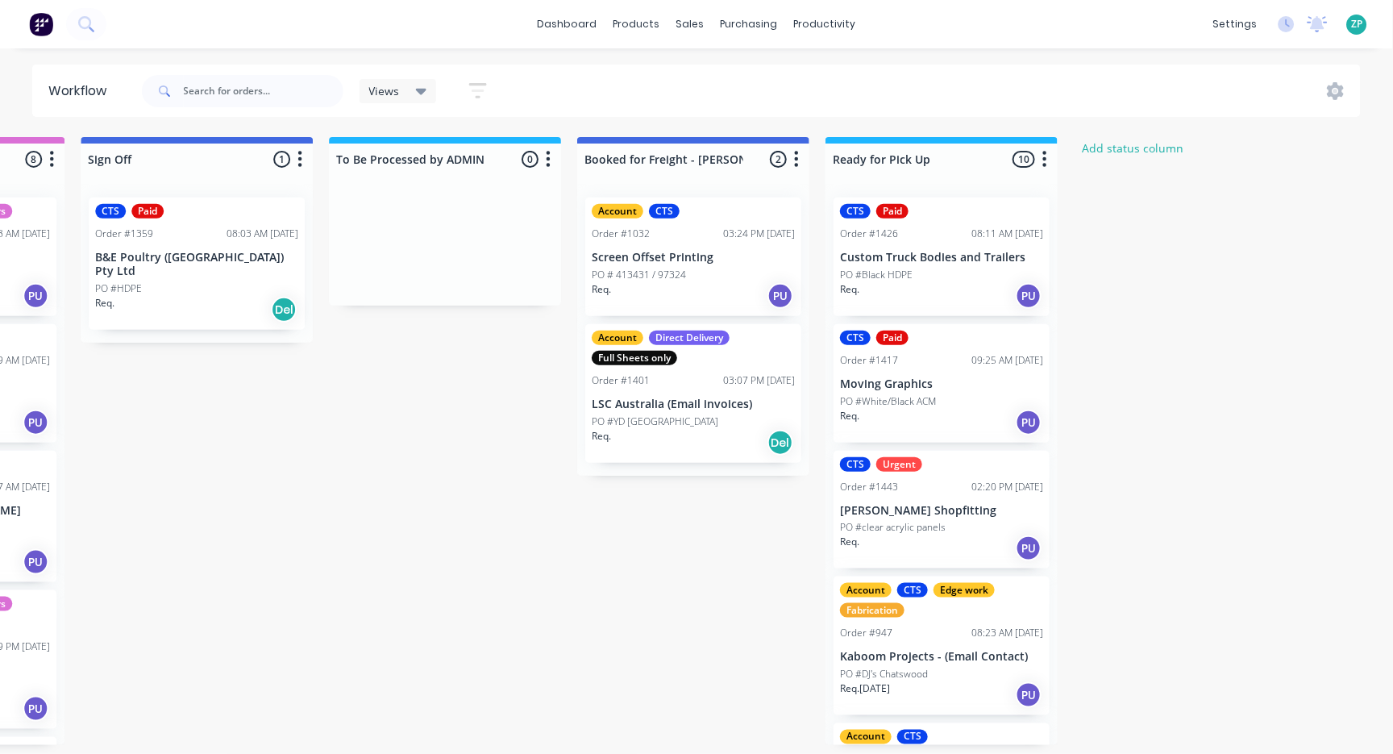
click at [652, 414] on p "PO #YD Uni Hill" at bounding box center [655, 421] width 127 height 15
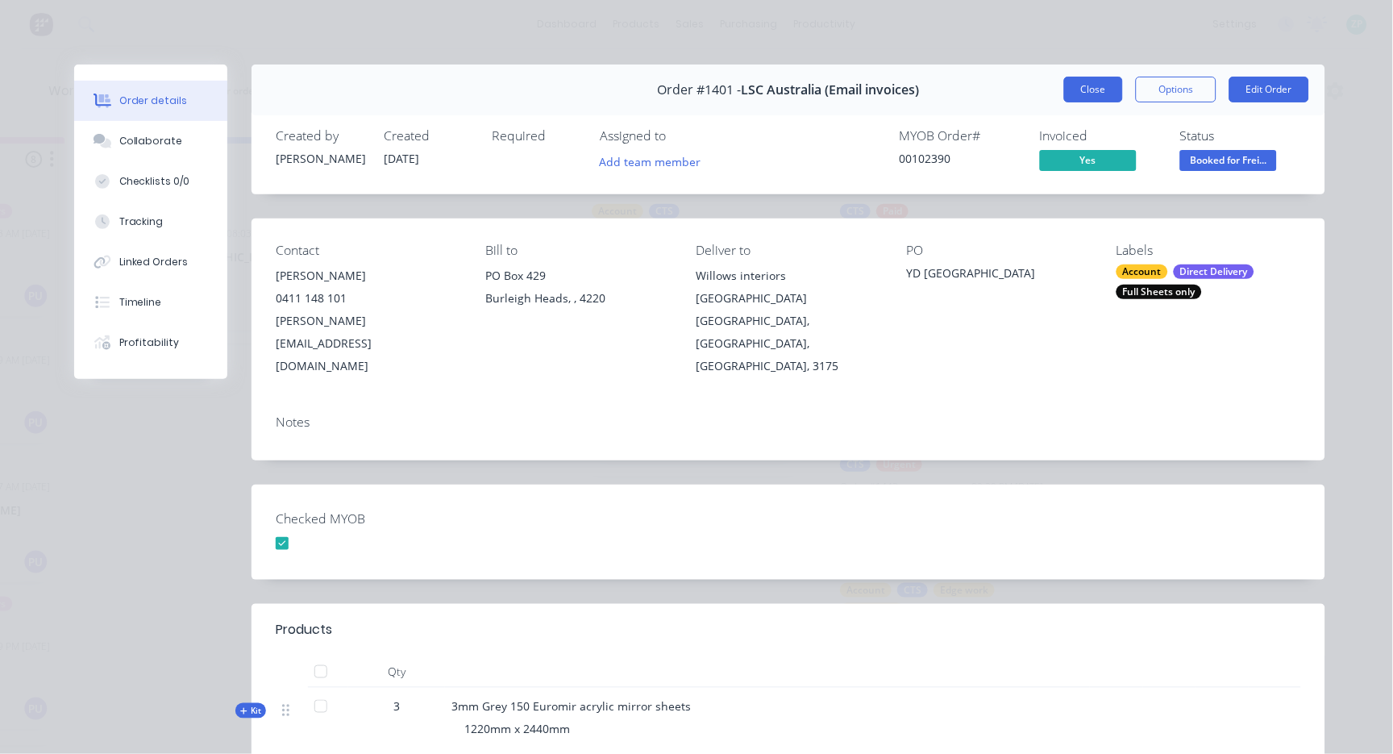
click at [1096, 93] on button "Close" at bounding box center [1093, 90] width 59 height 26
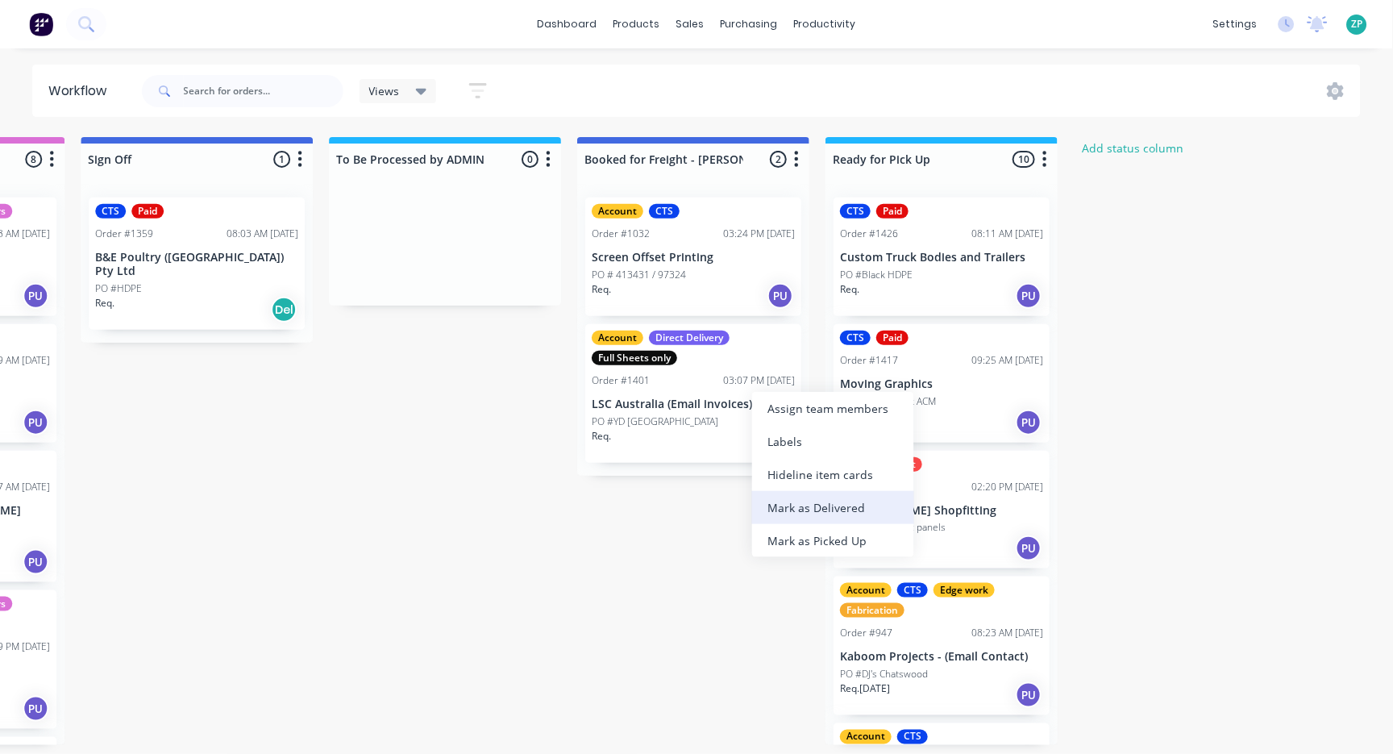
click at [818, 505] on div "Mark as Delivered" at bounding box center [833, 507] width 162 height 33
